Goal: Task Accomplishment & Management: Manage account settings

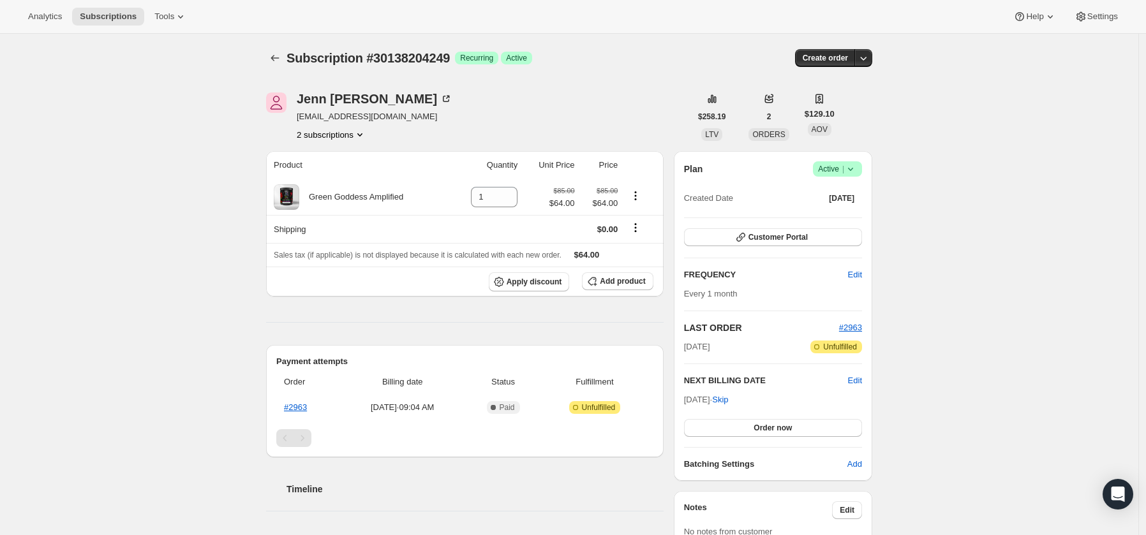
click at [343, 131] on button "2 subscriptions" at bounding box center [332, 134] width 70 height 13
click at [340, 160] on span "25395888217" at bounding box center [328, 159] width 89 height 13
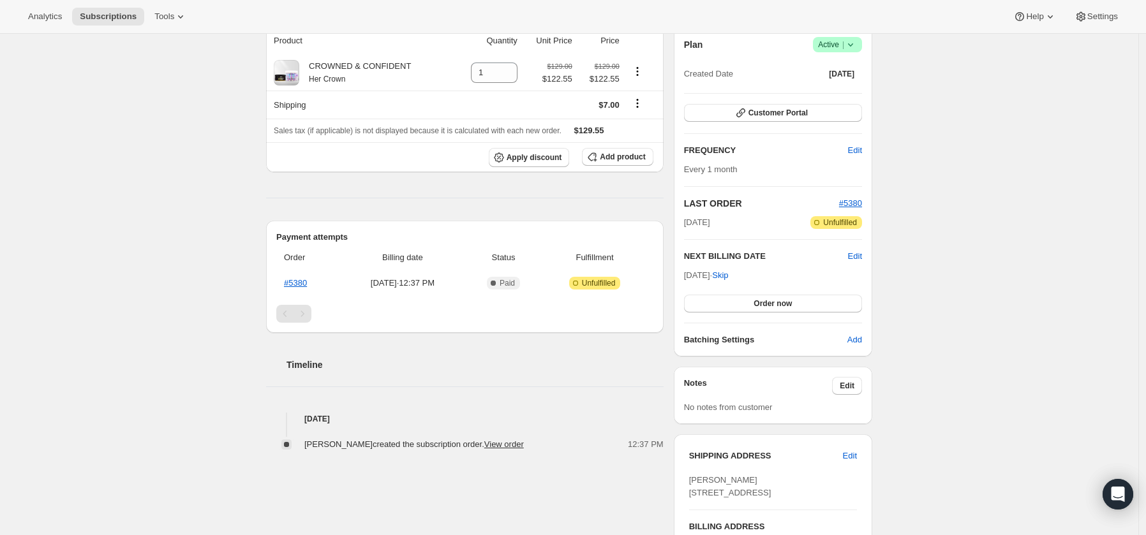
scroll to position [275, 0]
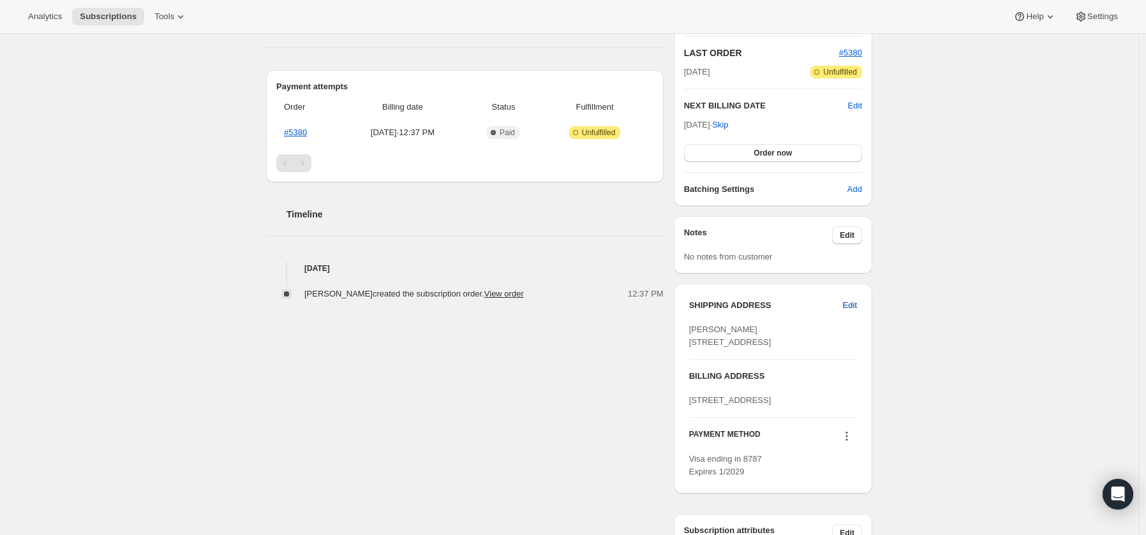
click at [856, 303] on span "Edit" at bounding box center [850, 305] width 14 height 13
select select "[GEOGRAPHIC_DATA]"
select select "MA"
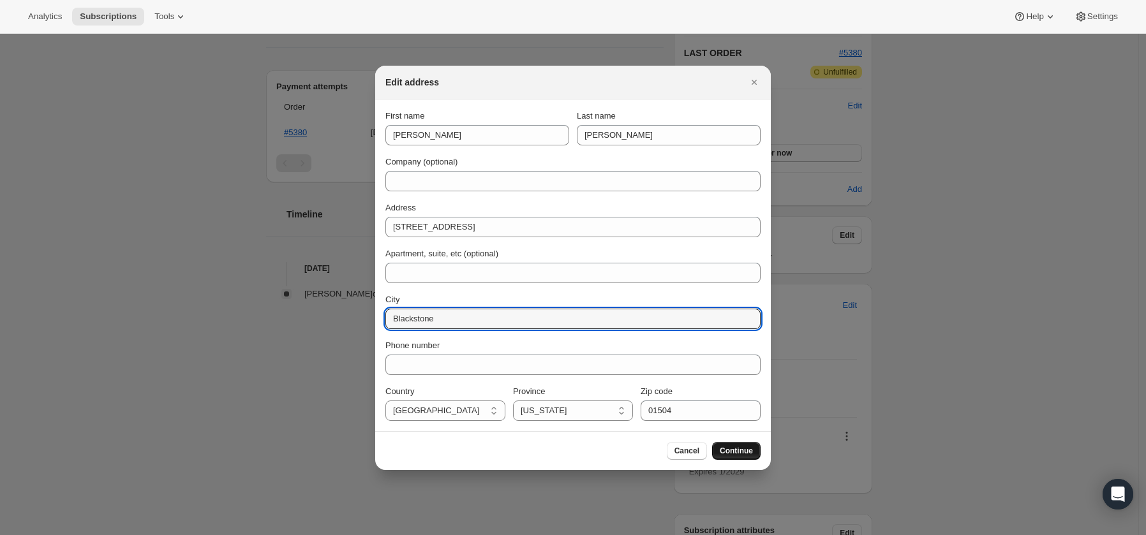
type input "Blackstone"
click at [737, 451] on span "Continue" at bounding box center [736, 451] width 33 height 10
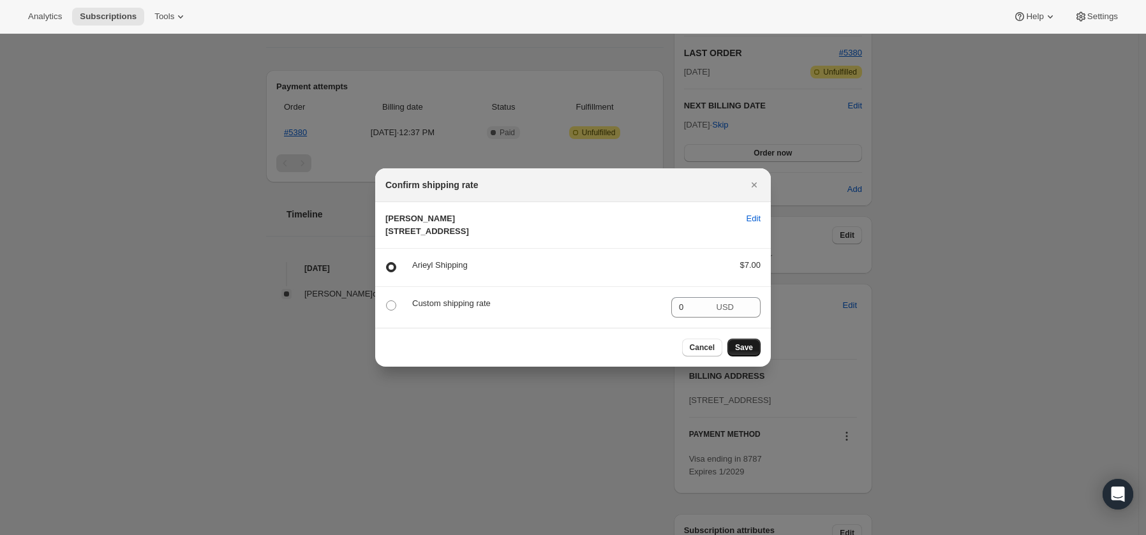
click at [746, 353] on span "Save" at bounding box center [744, 348] width 18 height 10
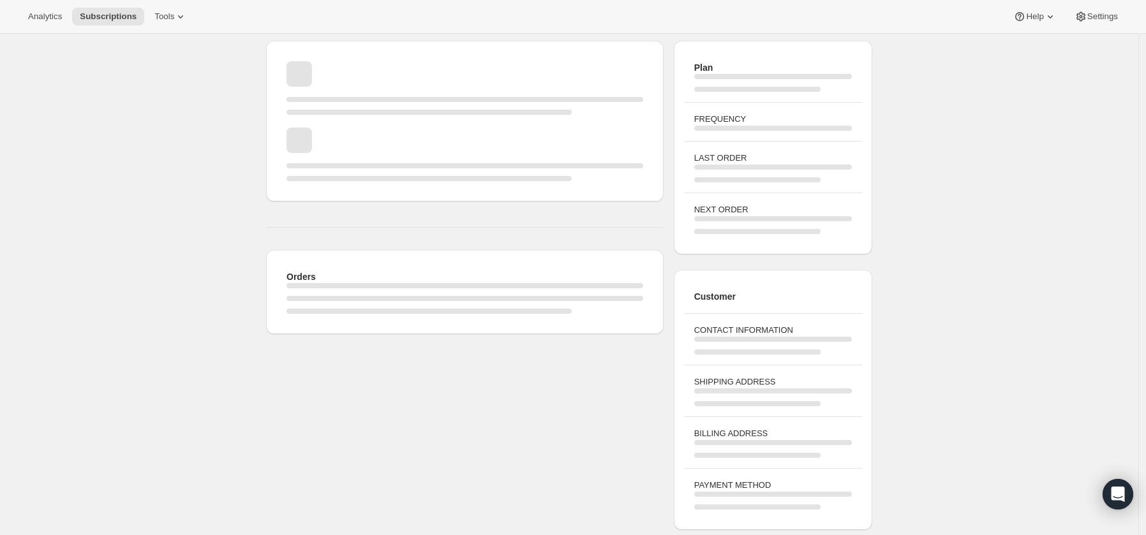
scroll to position [41, 0]
